Goal: Task Accomplishment & Management: Use online tool/utility

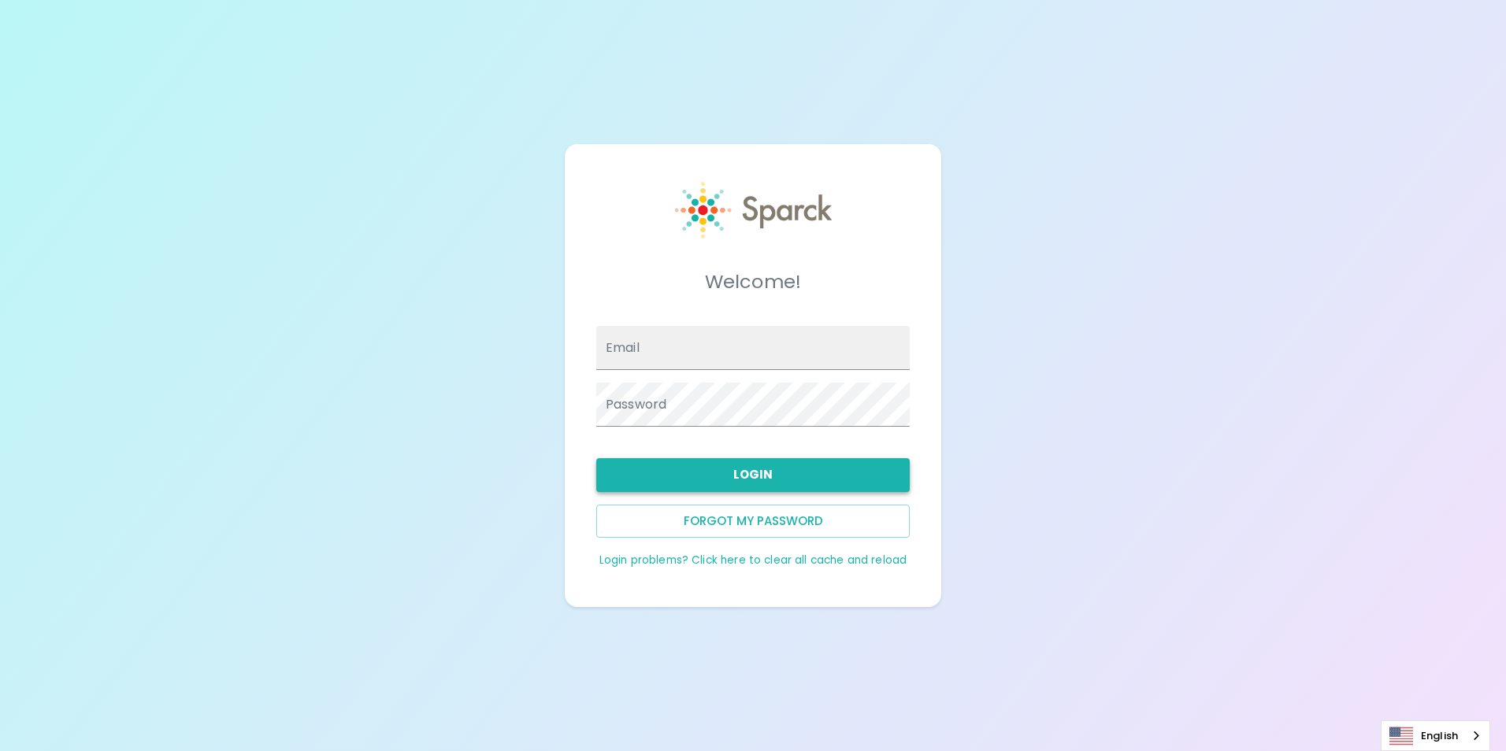
type input "[EMAIL_ADDRESS][DOMAIN_NAME]"
click at [775, 480] on button "Login" at bounding box center [752, 474] width 313 height 33
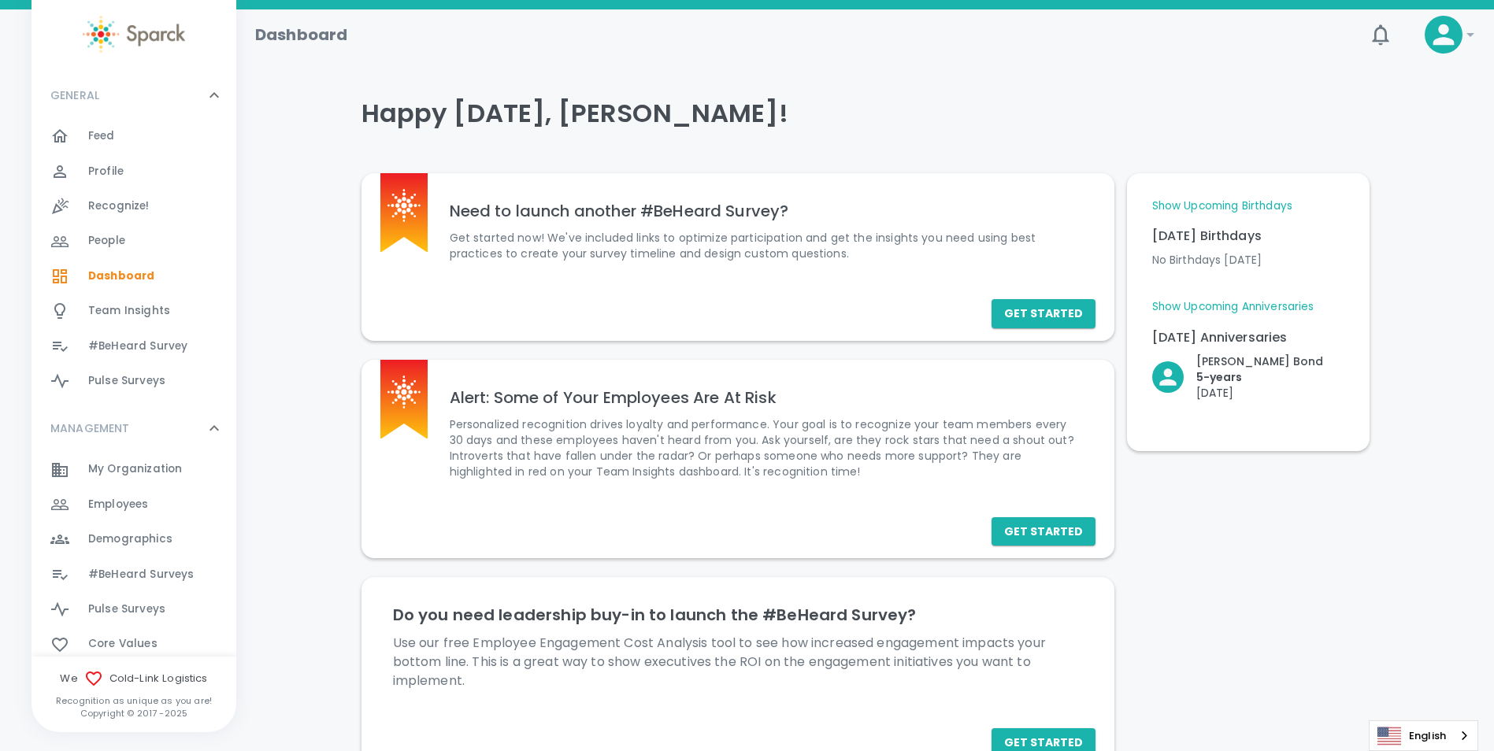
click at [125, 141] on div "Feed 0" at bounding box center [162, 136] width 148 height 22
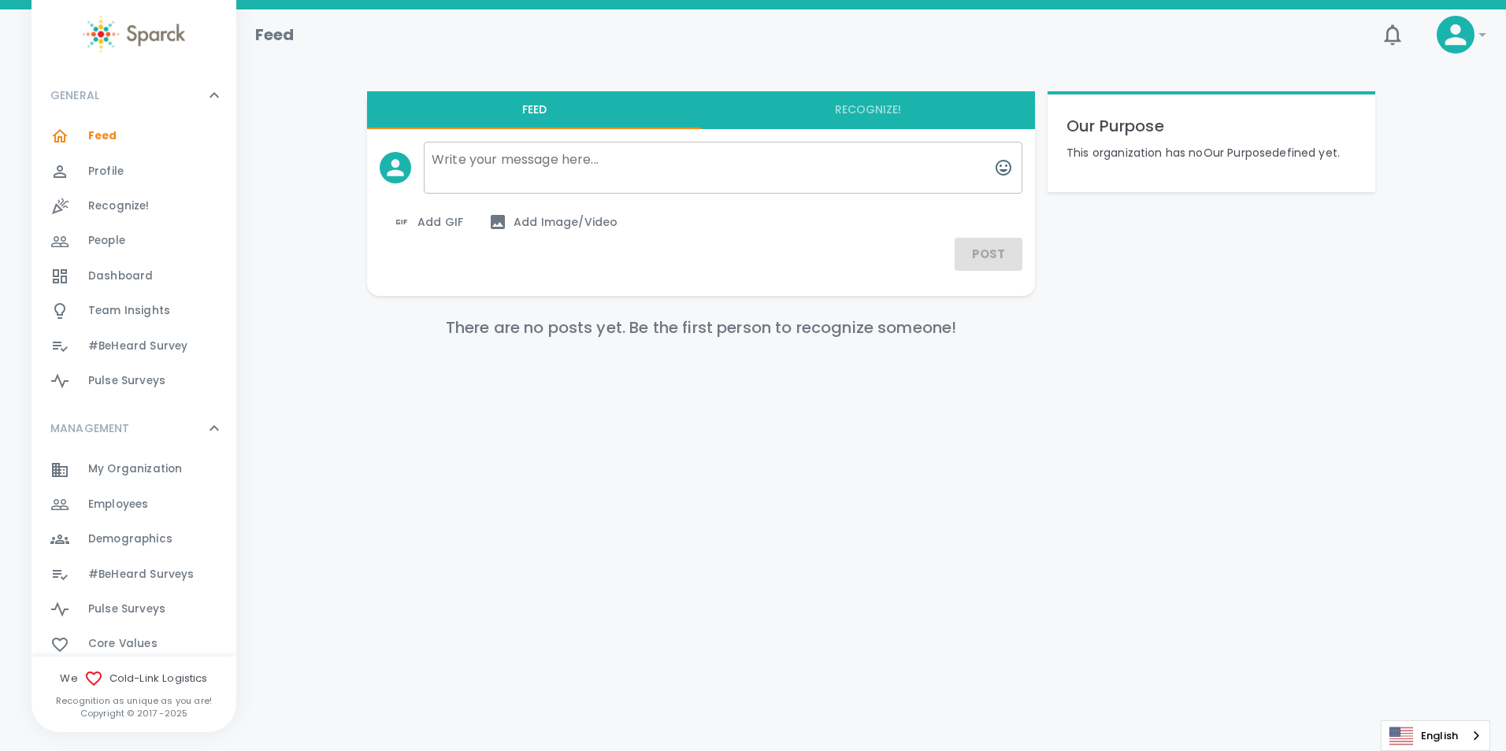
click at [150, 181] on div "Profile 0" at bounding box center [162, 172] width 148 height 22
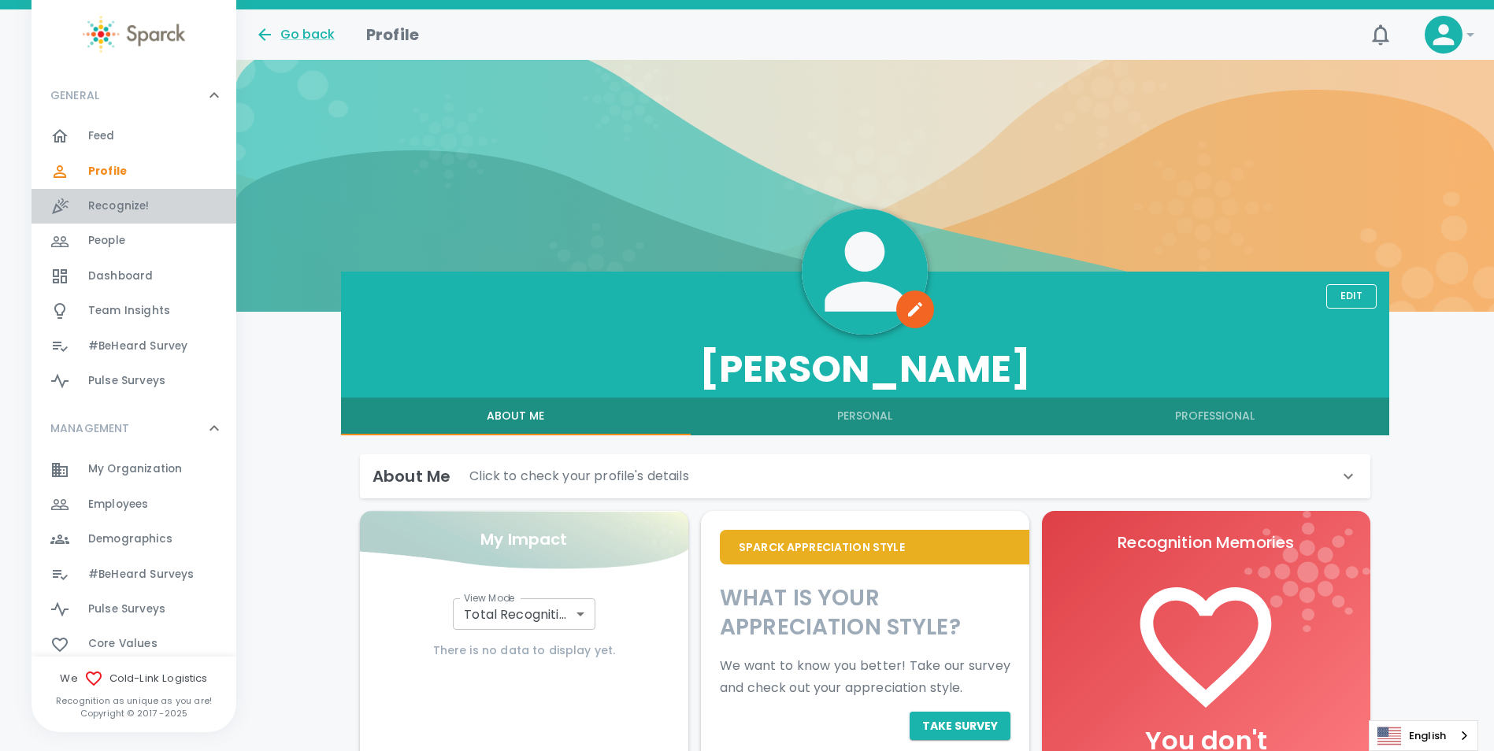
click at [136, 211] on span "Recognize!" at bounding box center [118, 206] width 61 height 16
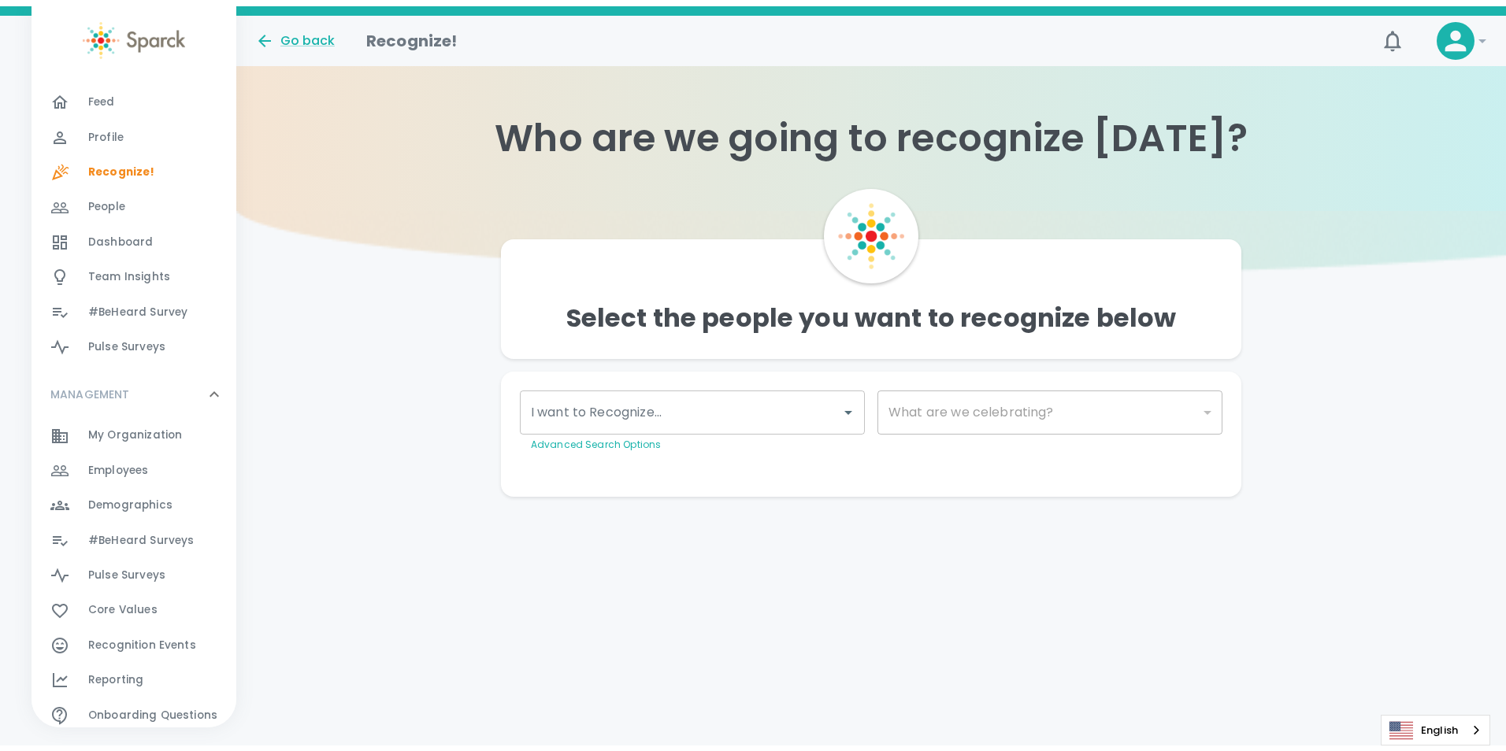
scroll to position [79, 0]
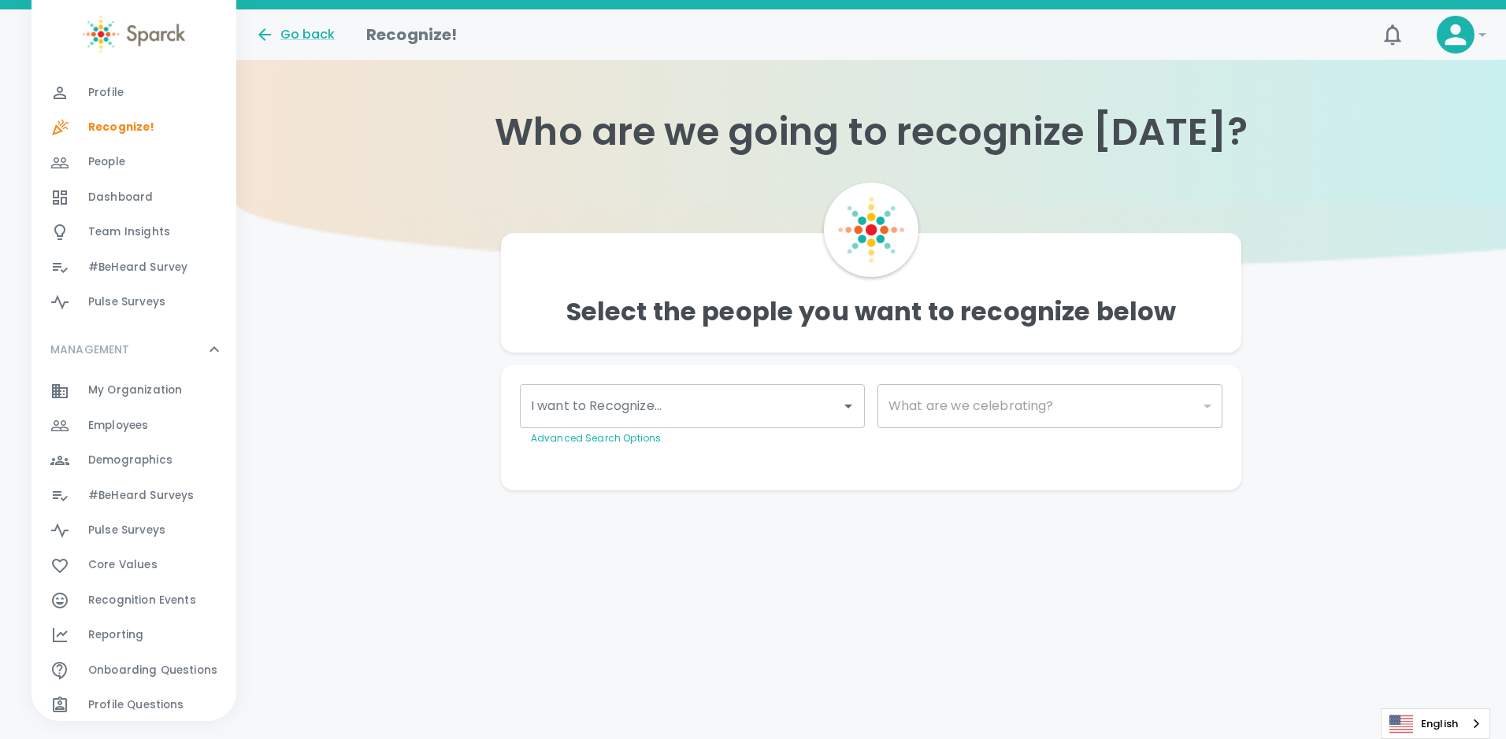
click at [161, 295] on span "Pulse Surveys" at bounding box center [126, 303] width 77 height 16
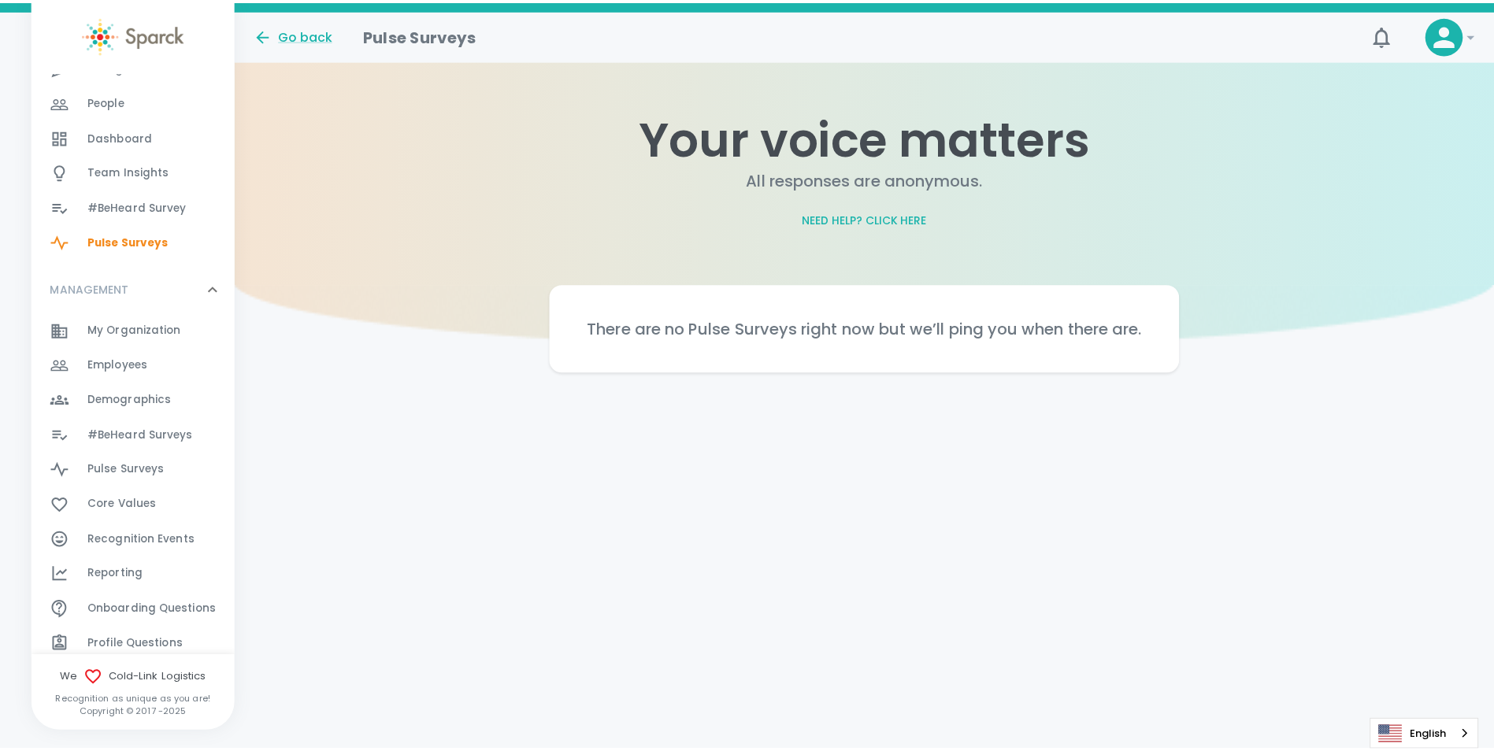
scroll to position [158, 0]
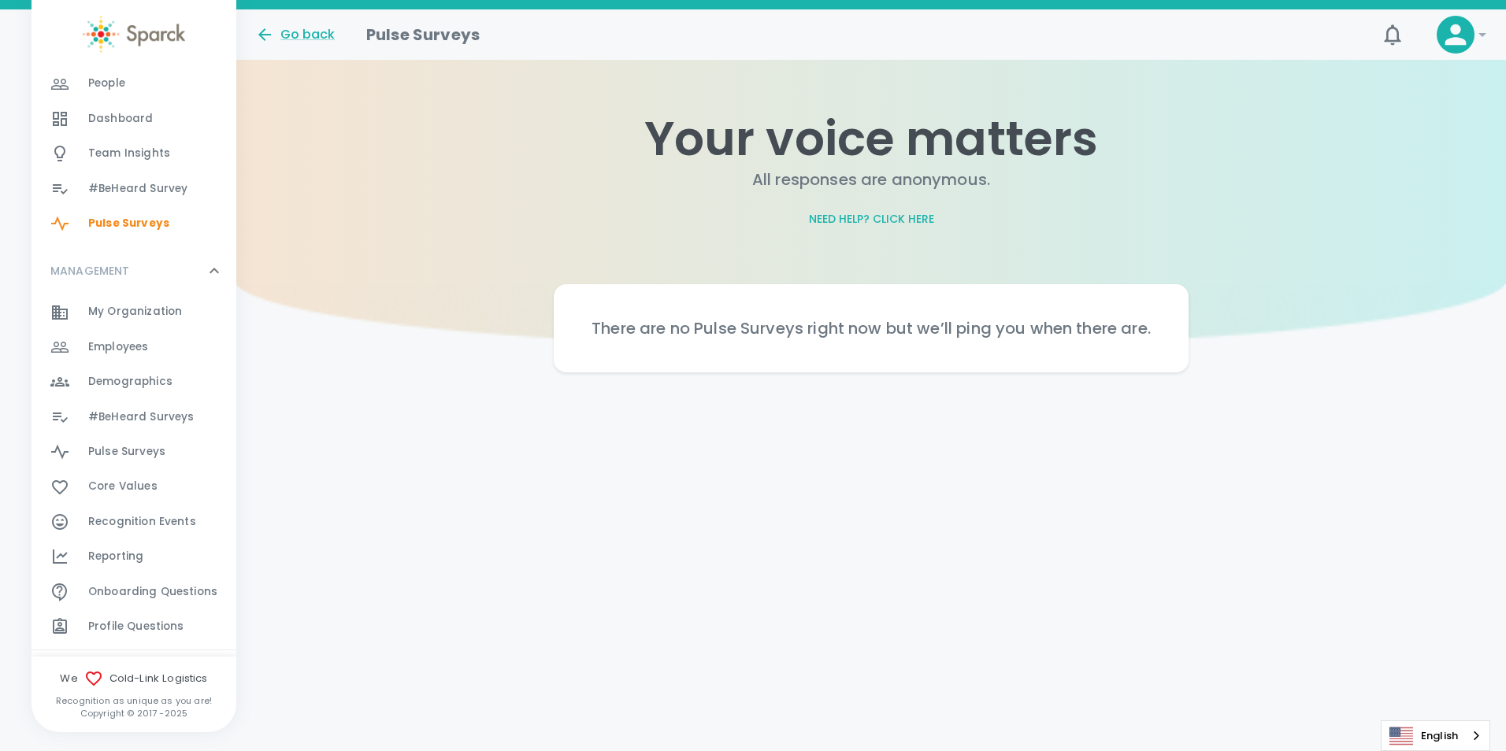
click at [147, 301] on span "My Organization 0" at bounding box center [135, 312] width 94 height 22
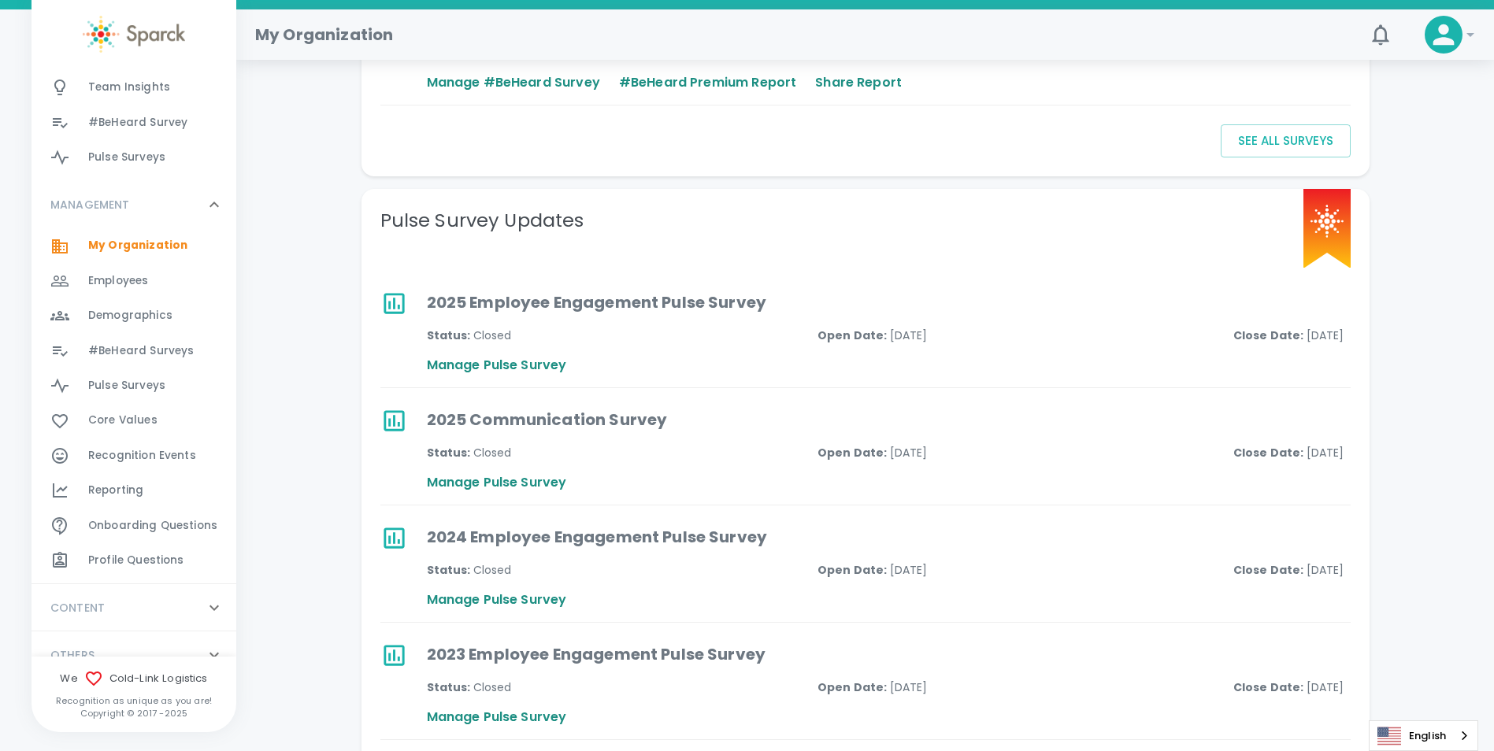
scroll to position [246, 0]
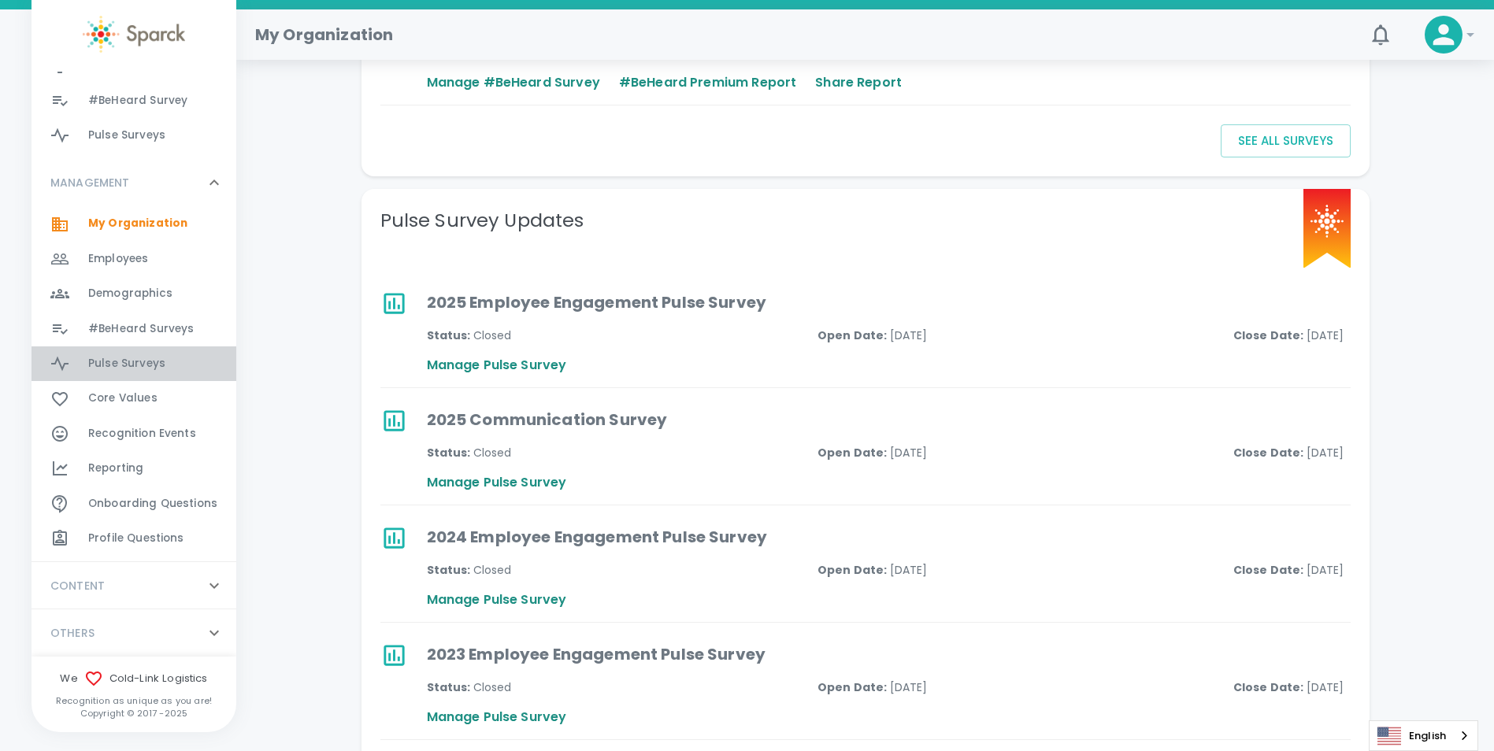
click at [156, 367] on span "Pulse Surveys" at bounding box center [126, 364] width 77 height 16
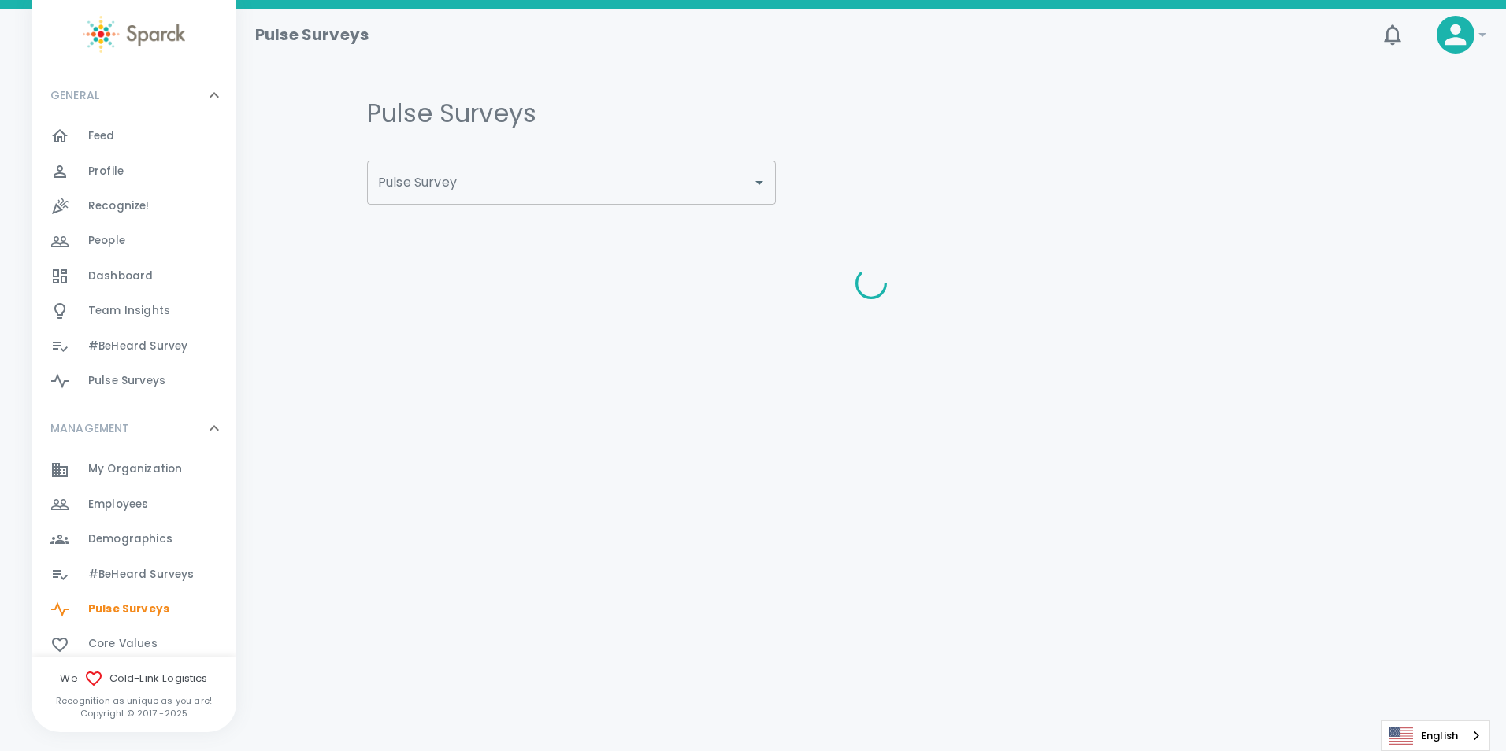
type input "2025 Employee Engagement Pulse Survey"
